Goal: Find specific page/section: Find specific page/section

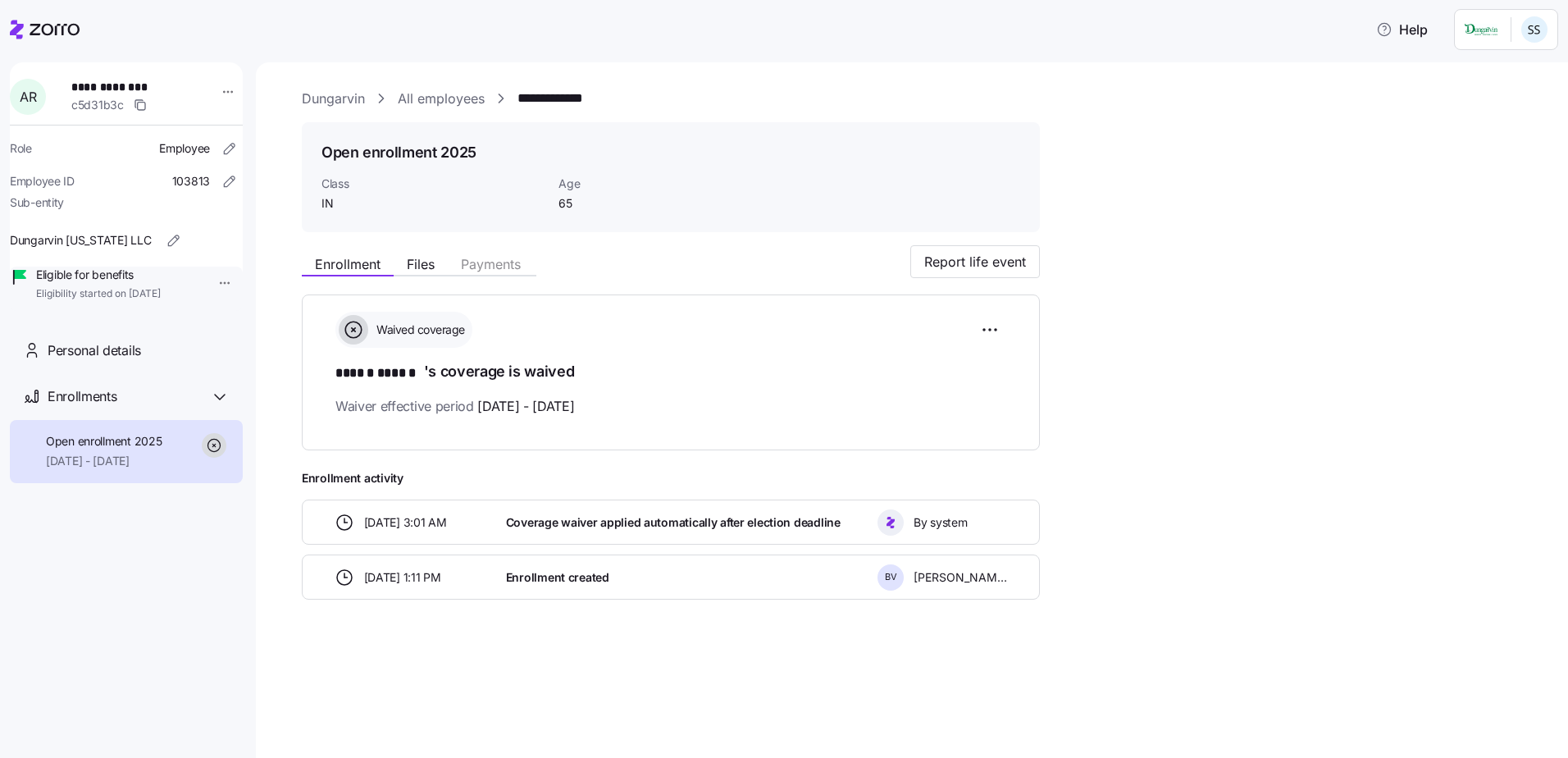
click at [84, 95] on div "c5d31b3c" at bounding box center [137, 105] width 131 height 20
click at [55, 38] on icon at bounding box center [45, 30] width 70 height 20
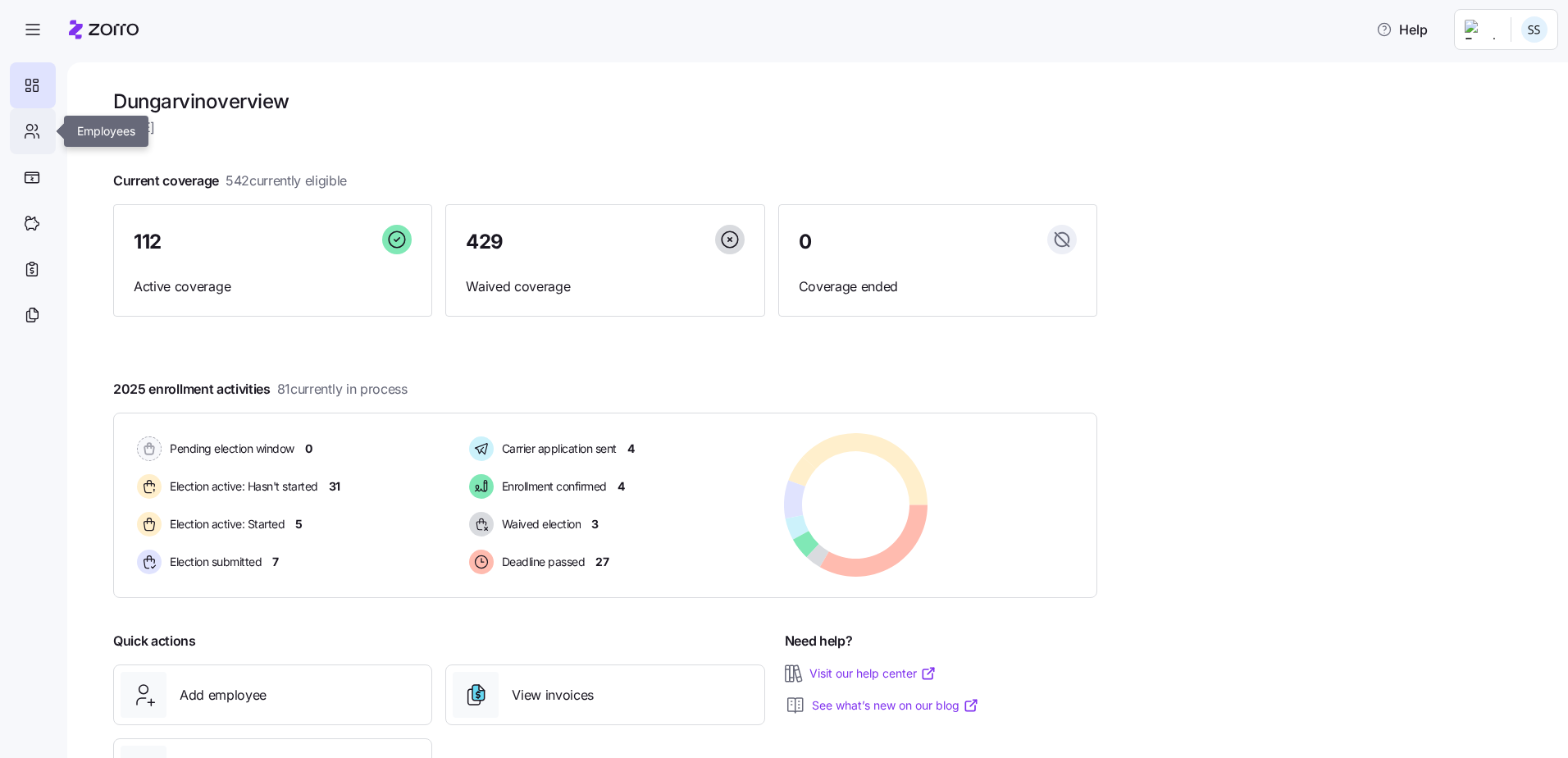
drag, startPoint x: 38, startPoint y: 122, endPoint x: 55, endPoint y: 119, distance: 17.3
click at [37, 122] on icon at bounding box center [32, 132] width 18 height 20
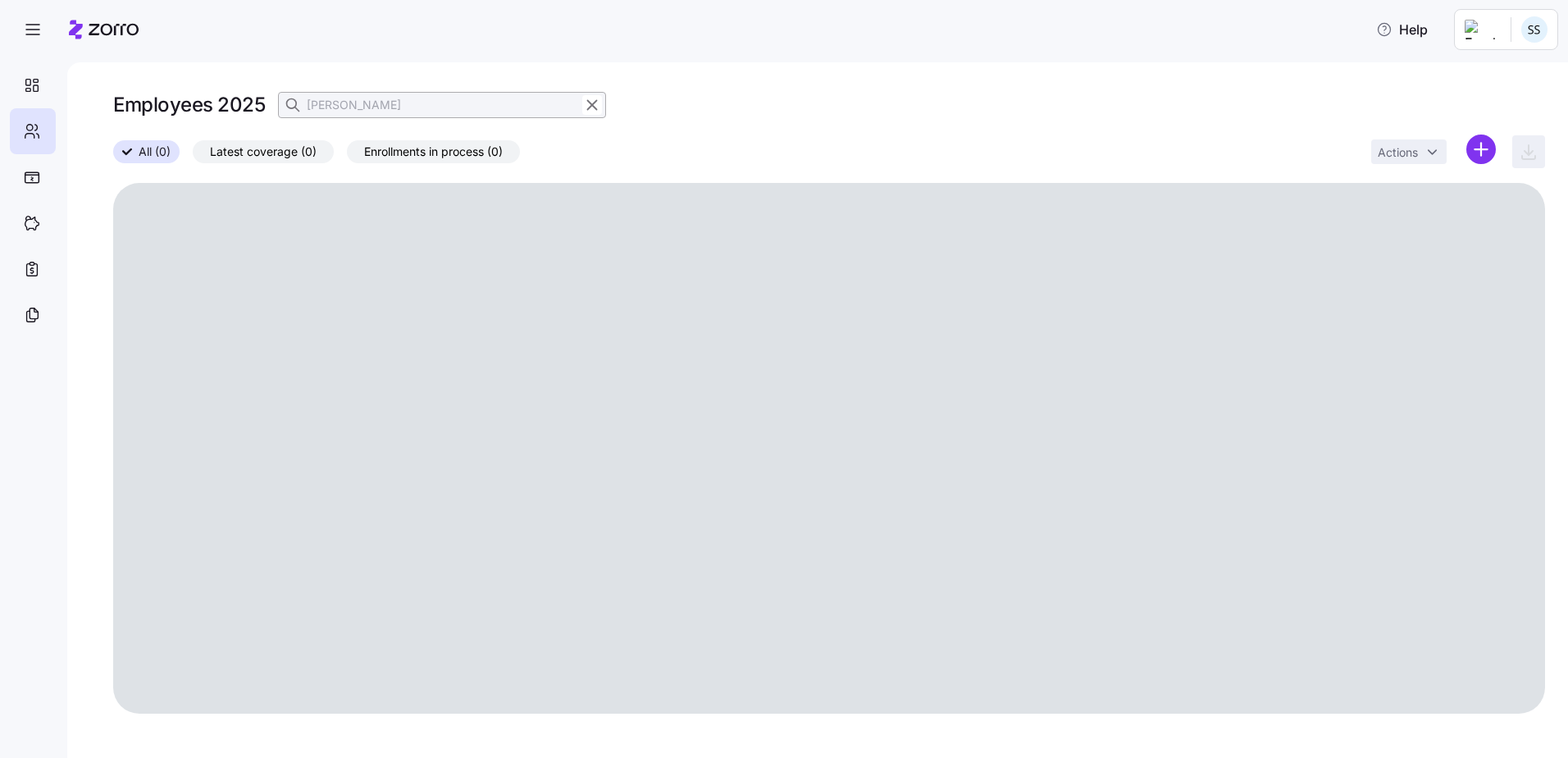
click at [596, 103] on icon "button" at bounding box center [592, 105] width 18 height 20
click at [290, 103] on icon "button" at bounding box center [294, 105] width 16 height 16
click at [313, 100] on input at bounding box center [442, 105] width 328 height 26
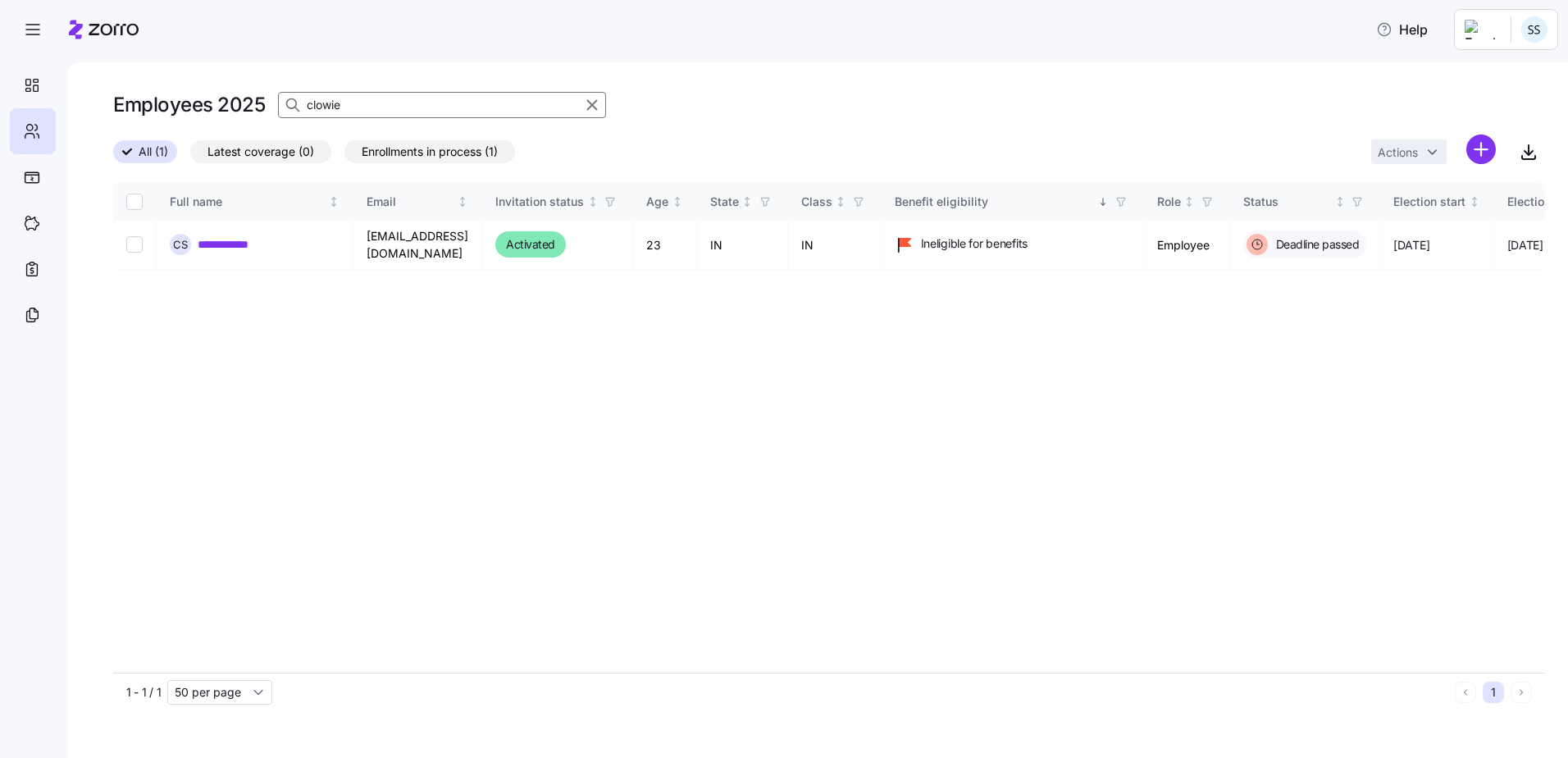
type input "clowie"
click at [508, 669] on div at bounding box center [311, 667] width 392 height 5
click at [226, 664] on div at bounding box center [311, 667] width 392 height 5
